Goal: Task Accomplishment & Management: Manage account settings

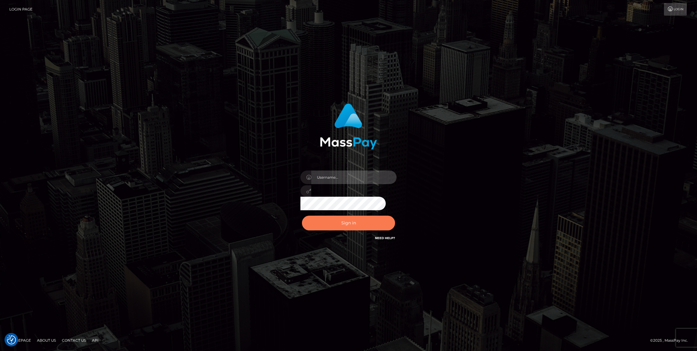
type input "carolines"
click at [342, 223] on button "Sign in" at bounding box center [348, 222] width 93 height 15
type input "carolines"
click at [366, 221] on button "Sign in" at bounding box center [348, 222] width 93 height 15
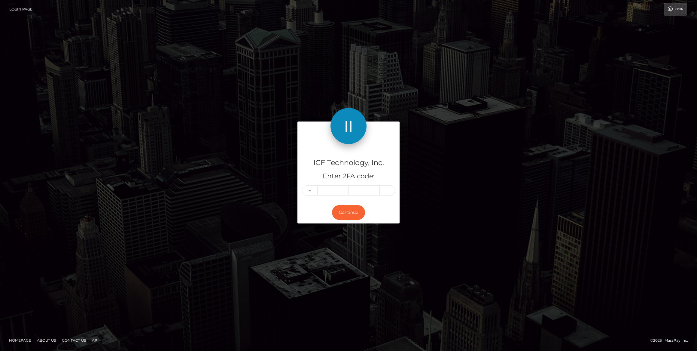
type input "0"
type input "9"
type input "6"
type input "0"
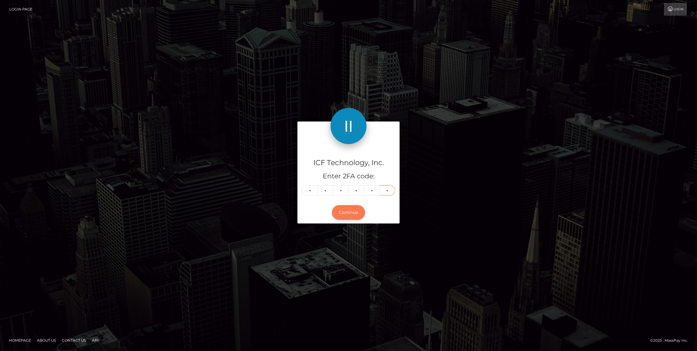
type input "8"
click at [350, 212] on button "Continue" at bounding box center [348, 212] width 33 height 15
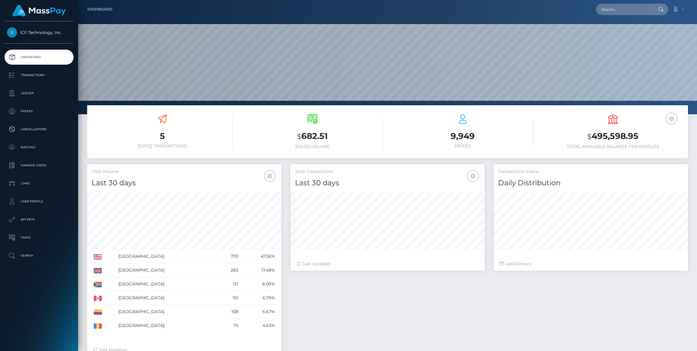
scroll to position [106, 194]
click at [26, 144] on p "Batches" at bounding box center [39, 147] width 64 height 9
